Goal: Find specific page/section: Find specific page/section

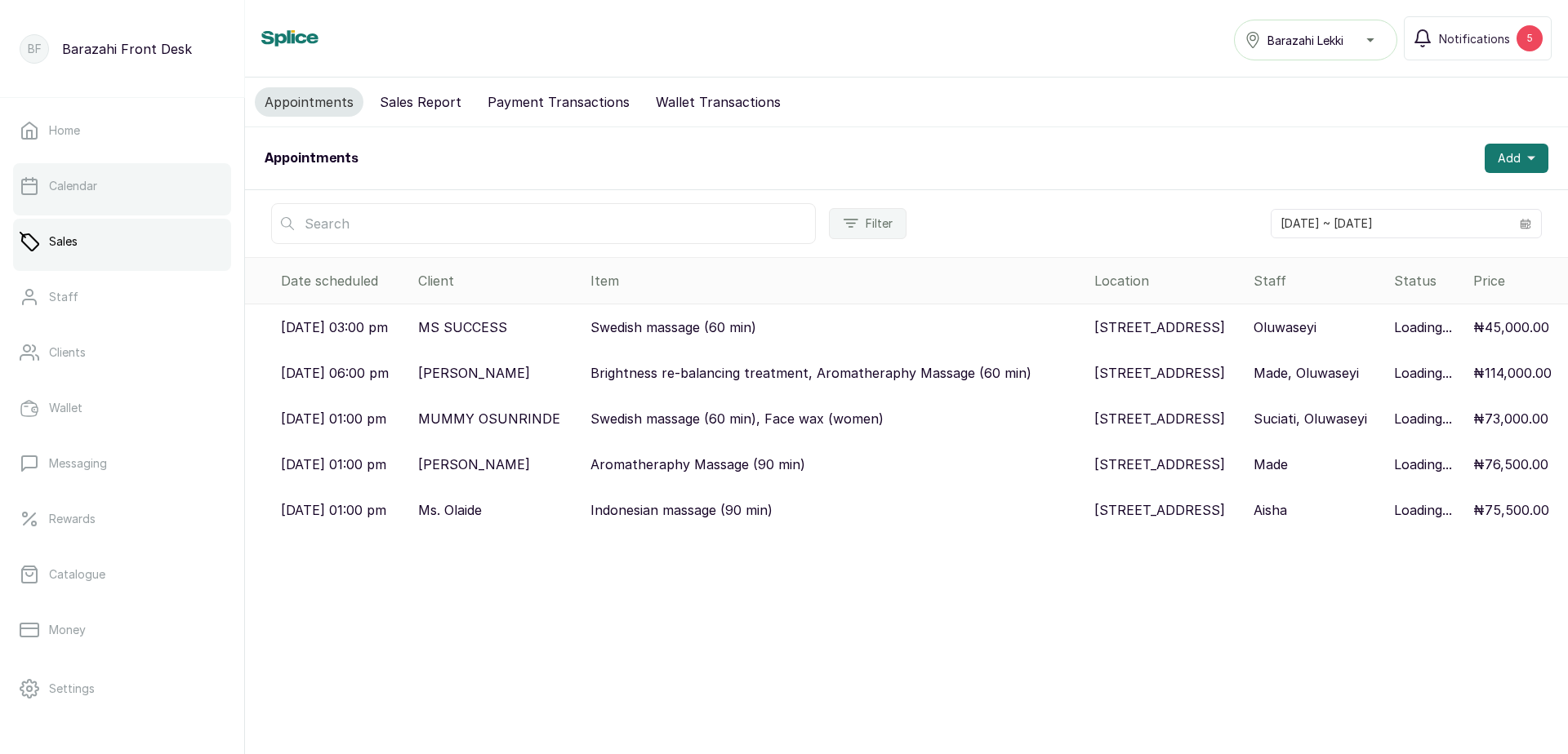
click at [98, 200] on link "Calendar" at bounding box center [122, 186] width 218 height 45
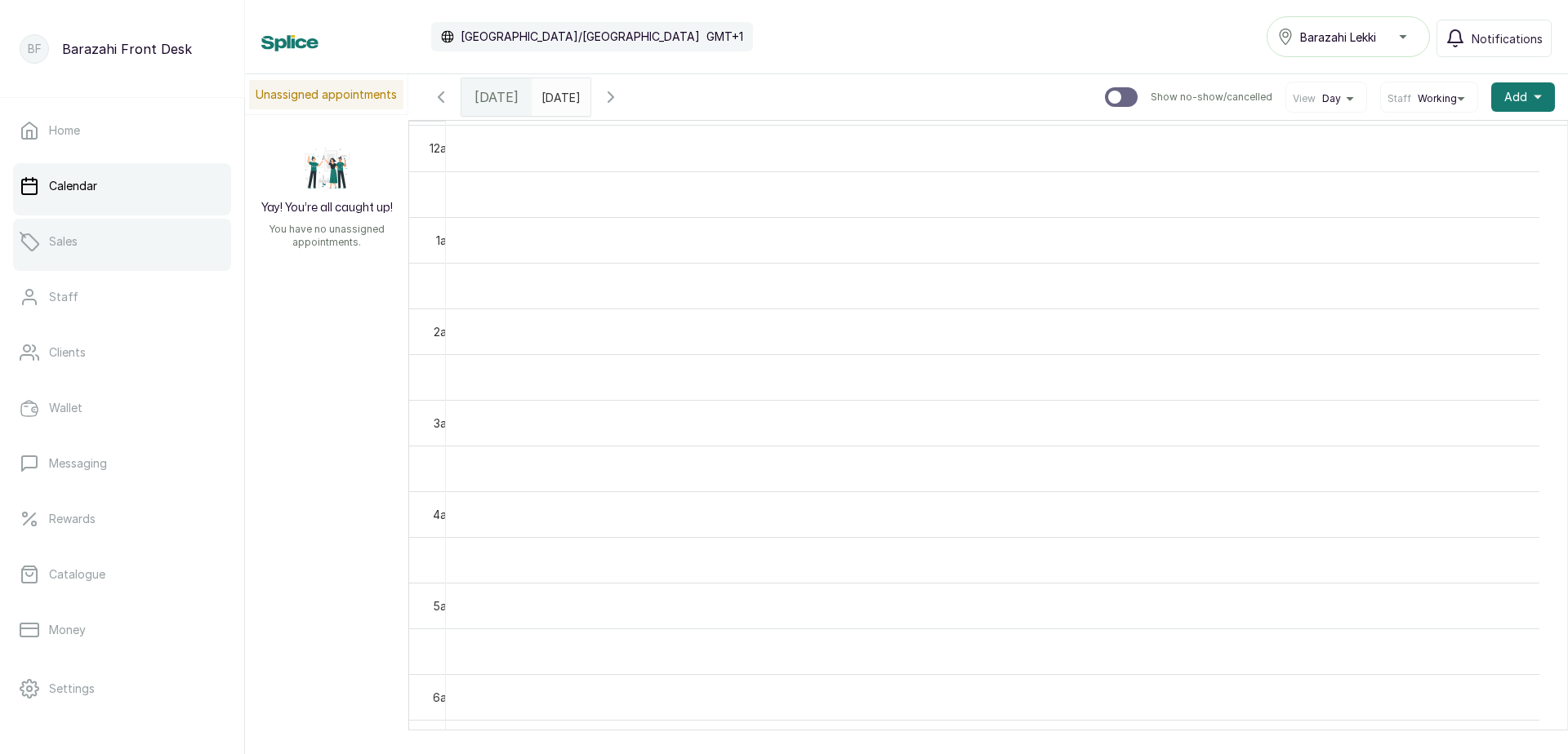
click at [92, 240] on link "Sales" at bounding box center [122, 241] width 218 height 45
